Goal: Task Accomplishment & Management: Manage account settings

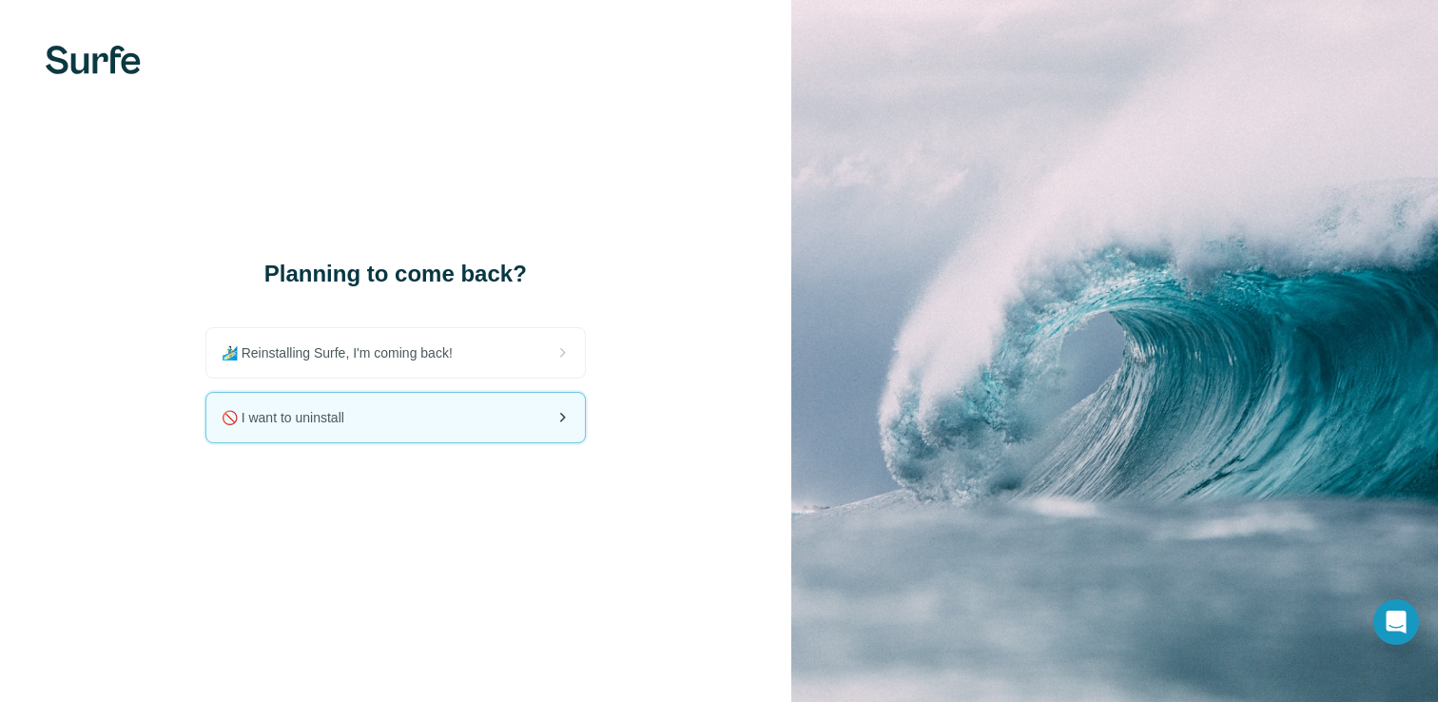
click at [399, 403] on div "🚫 I want to uninstall" at bounding box center [395, 417] width 379 height 49
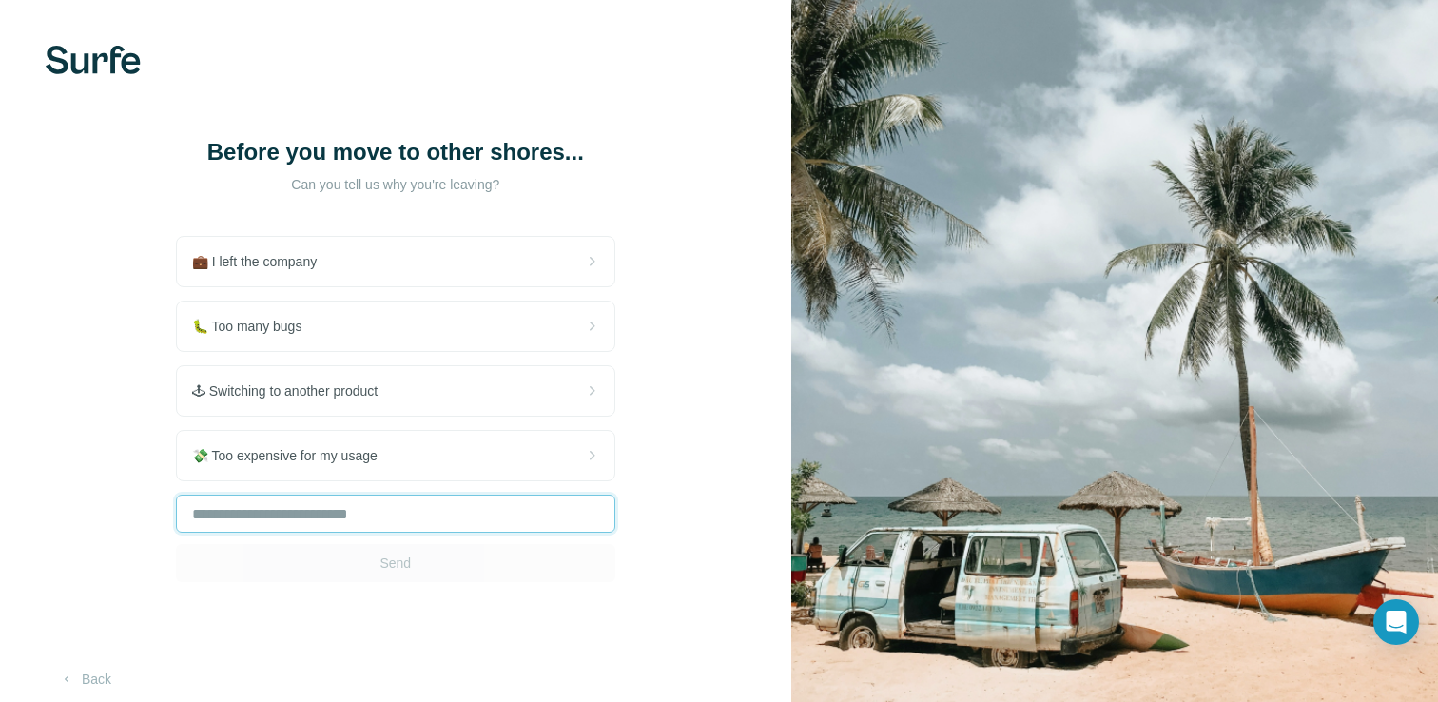
click at [380, 520] on input "text" at bounding box center [396, 514] width 440 height 38
type input "**********"
click at [394, 571] on span "Send" at bounding box center [395, 563] width 31 height 19
